Goal: Task Accomplishment & Management: Complete application form

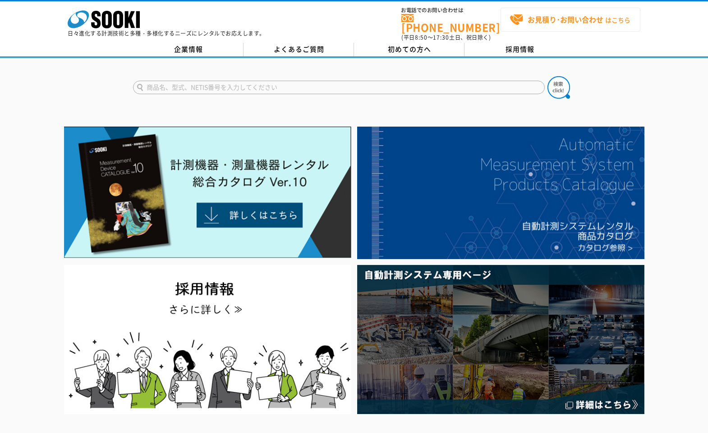
click at [530, 23] on strong "お見積り･お問い合わせ" at bounding box center [565, 19] width 76 height 11
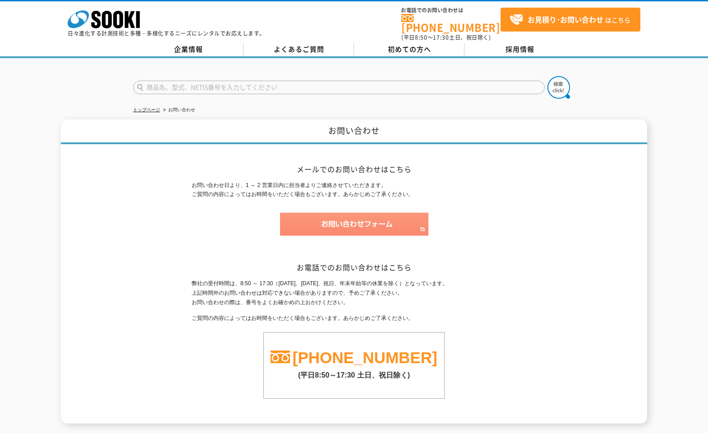
click at [370, 215] on img at bounding box center [354, 224] width 148 height 23
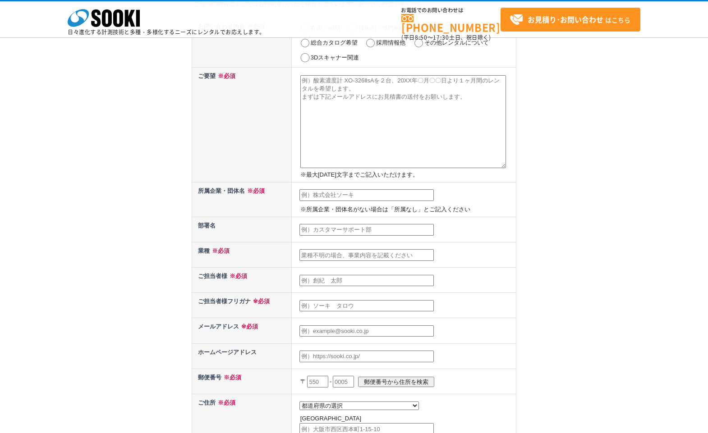
scroll to position [135, 0]
